Goal: Transaction & Acquisition: Purchase product/service

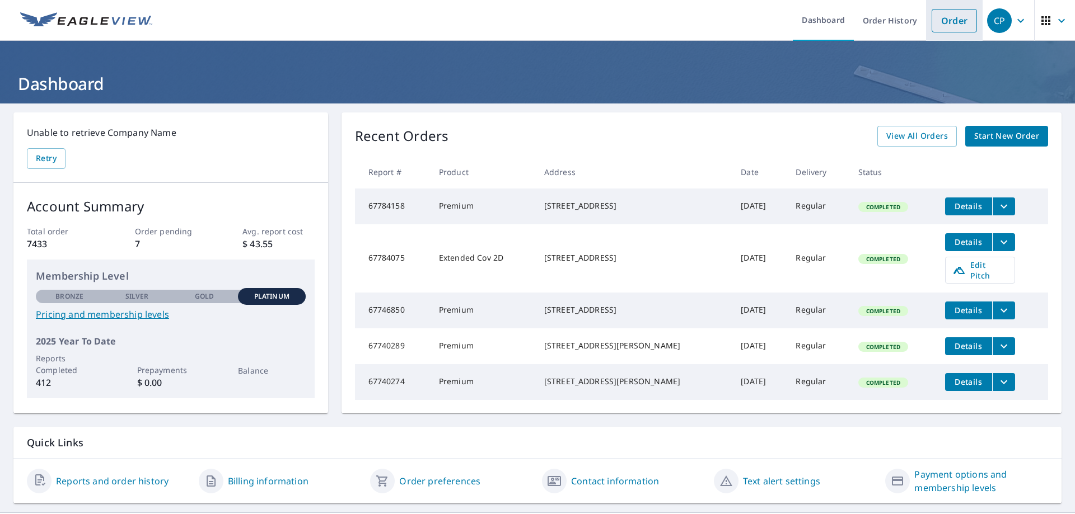
click at [944, 23] on link "Order" at bounding box center [953, 21] width 45 height 24
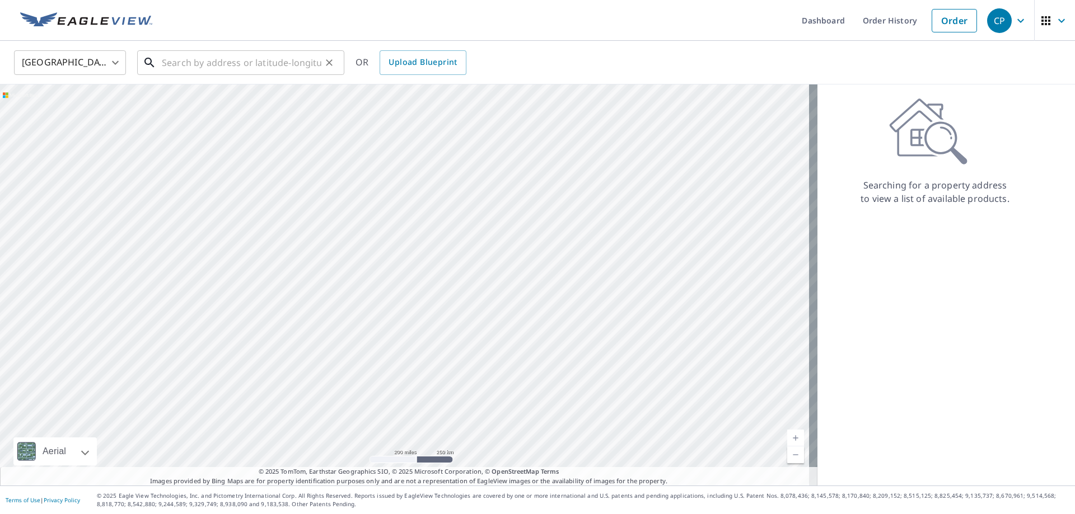
click at [174, 66] on input "text" at bounding box center [242, 62] width 160 height 31
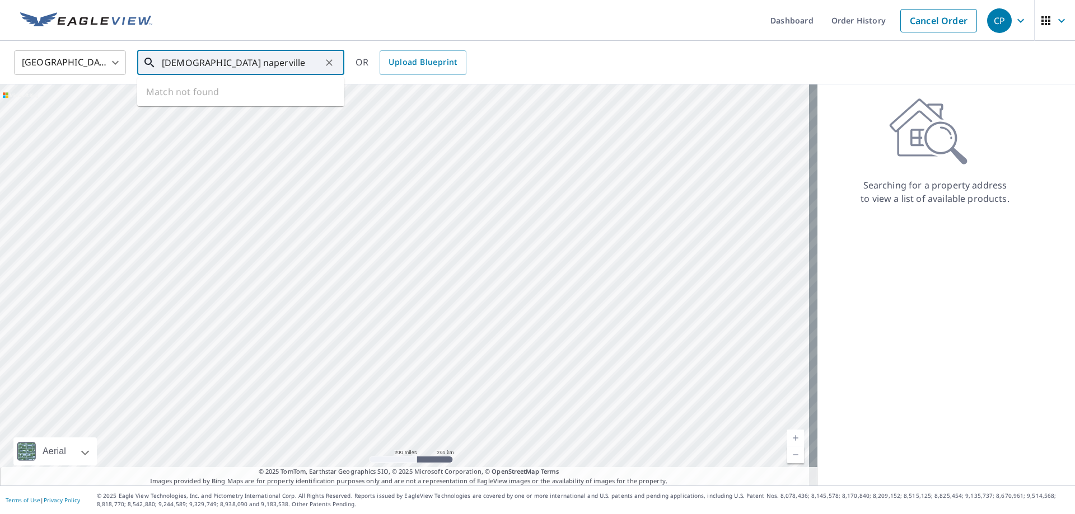
drag, startPoint x: 263, startPoint y: 63, endPoint x: 228, endPoint y: 67, distance: 34.4
click at [228, 67] on input "[DEMOGRAPHIC_DATA] naperville" at bounding box center [242, 62] width 160 height 31
type input "good shepherd naperville"
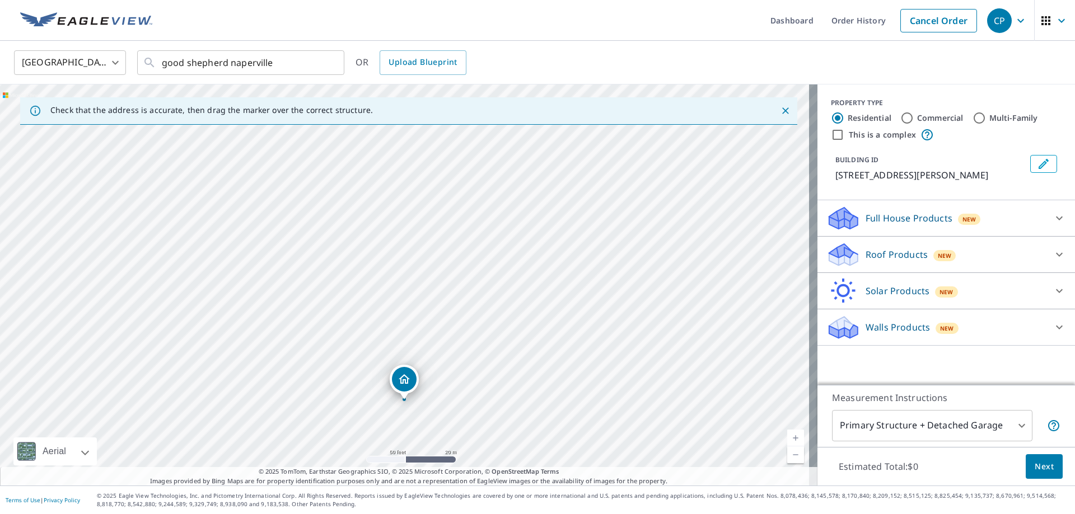
drag, startPoint x: 379, startPoint y: 193, endPoint x: 378, endPoint y: 307, distance: 114.2
click at [378, 308] on div "[STREET_ADDRESS][PERSON_NAME]" at bounding box center [408, 285] width 817 height 401
drag, startPoint x: 367, startPoint y: 240, endPoint x: 367, endPoint y: 200, distance: 39.7
click at [367, 200] on div "[STREET_ADDRESS][PERSON_NAME]" at bounding box center [408, 285] width 817 height 401
click at [327, 64] on icon "Clear" at bounding box center [329, 62] width 11 height 11
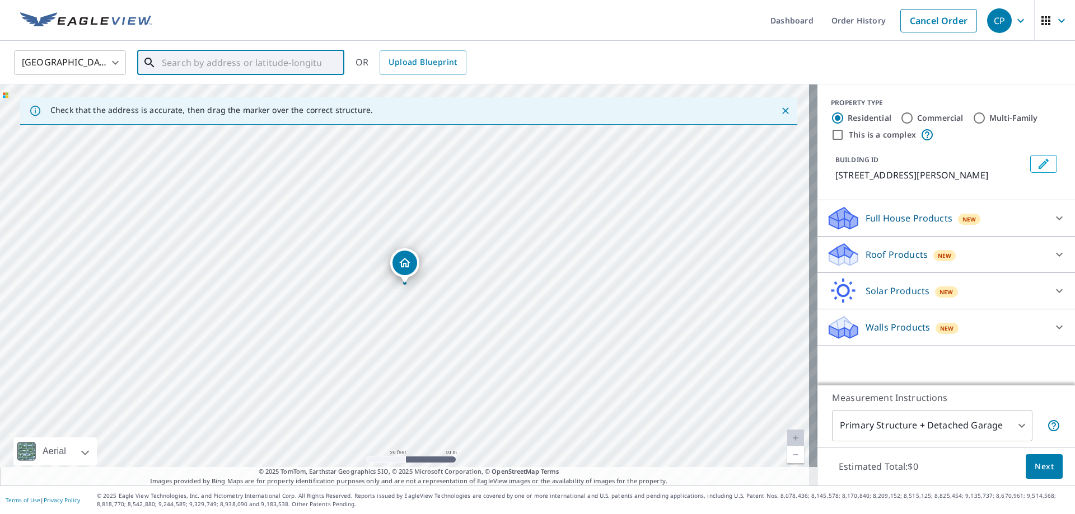
click at [206, 60] on input "text" at bounding box center [242, 62] width 160 height 31
paste input "[STREET_ADDRESS]"
type input "[STREET_ADDRESS]"
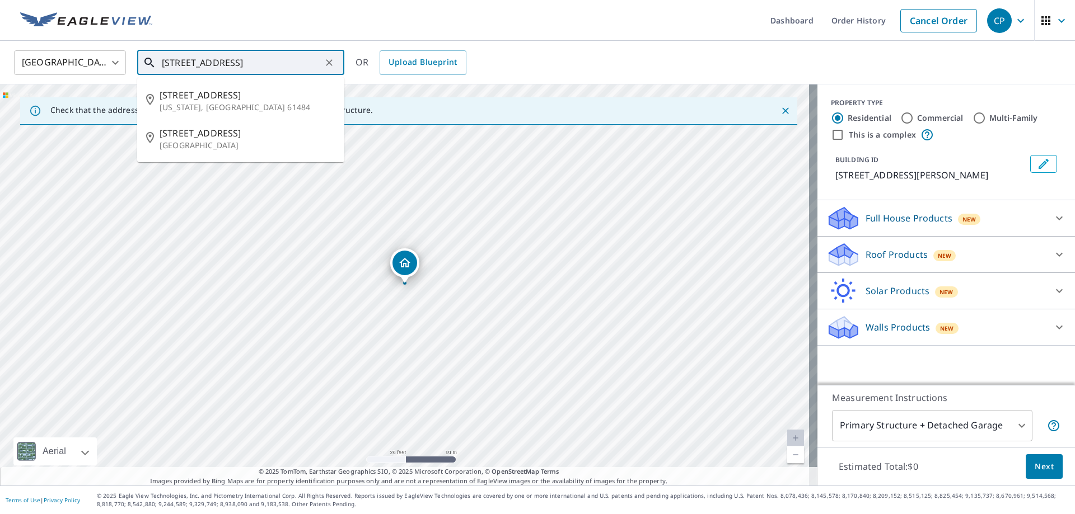
drag, startPoint x: 208, startPoint y: 62, endPoint x: 161, endPoint y: 66, distance: 47.8
click at [161, 66] on div "[STREET_ADDRESS] ​" at bounding box center [240, 62] width 207 height 25
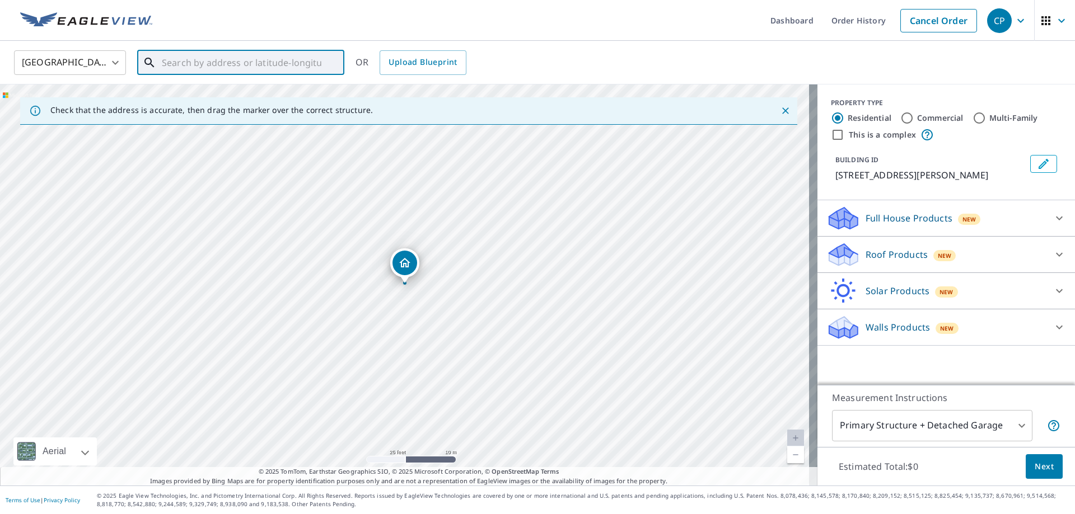
paste input "1310 [PERSON_NAME] Dr"
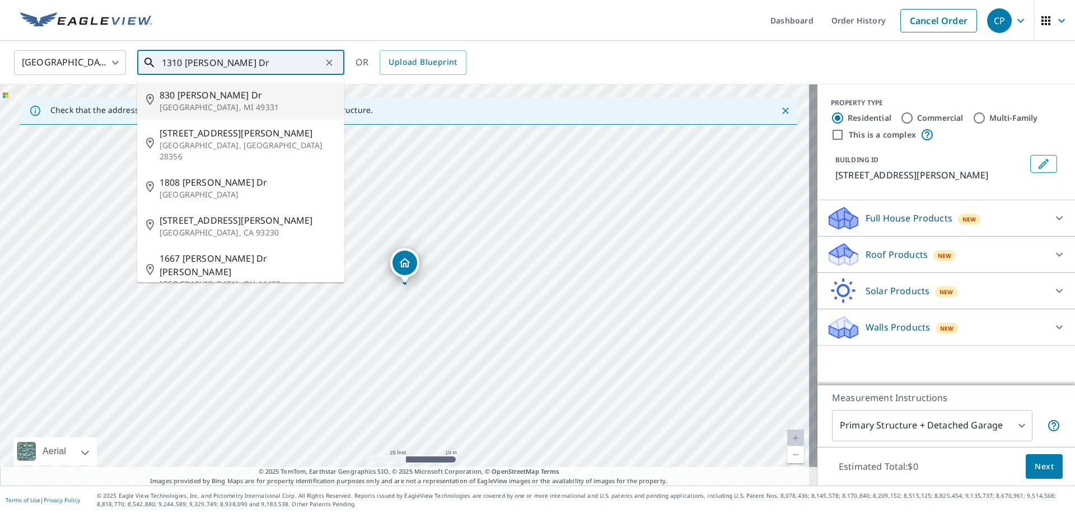
click at [251, 65] on input "1310 [PERSON_NAME] Dr" at bounding box center [242, 62] width 160 height 31
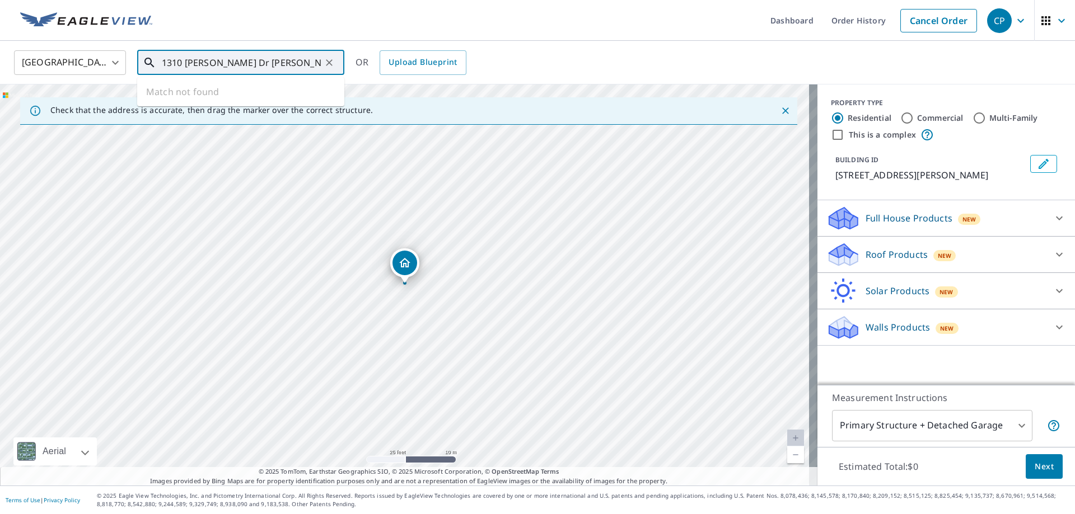
click at [281, 63] on input "1310 [PERSON_NAME] Dr [PERSON_NAME]" at bounding box center [242, 62] width 160 height 31
drag, startPoint x: 280, startPoint y: 64, endPoint x: 238, endPoint y: 64, distance: 42.5
click at [238, 64] on input "1310 [PERSON_NAME] Dr [PERSON_NAME]" at bounding box center [242, 62] width 160 height 31
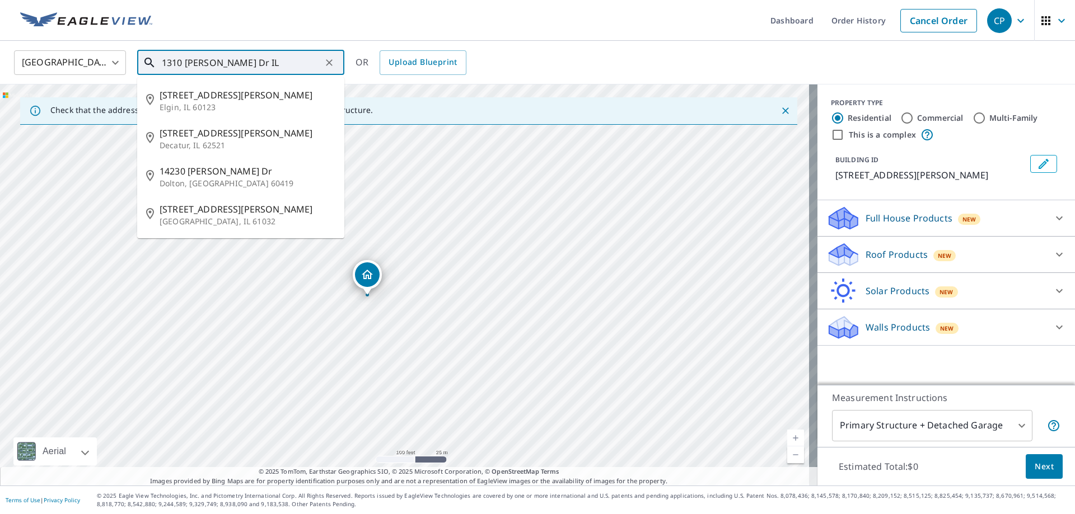
drag, startPoint x: 259, startPoint y: 63, endPoint x: 222, endPoint y: 61, distance: 37.5
click at [222, 61] on input "1310 [PERSON_NAME] Dr IL" at bounding box center [242, 62] width 160 height 31
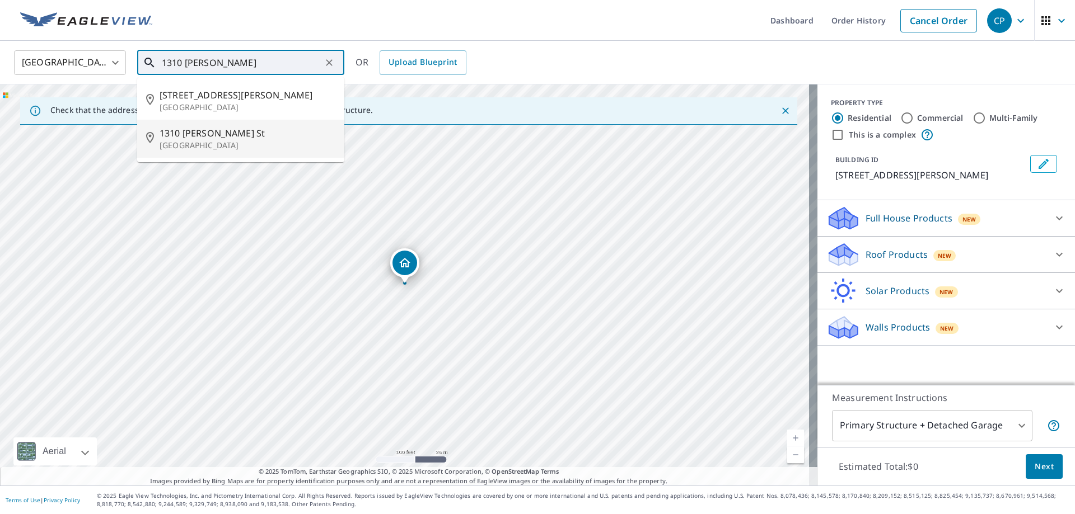
type input "1310 [PERSON_NAME]"
